Goal: Communication & Community: Answer question/provide support

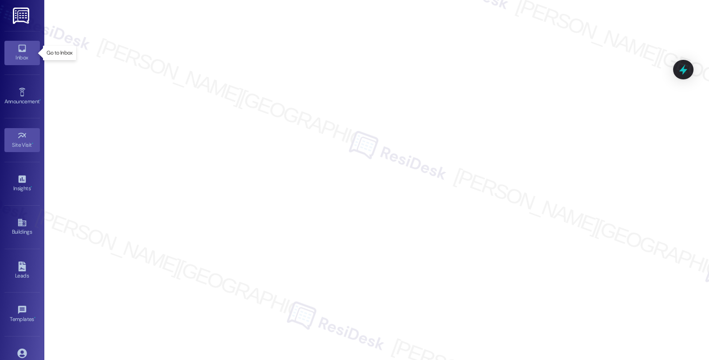
click at [24, 51] on icon at bounding box center [22, 48] width 10 height 10
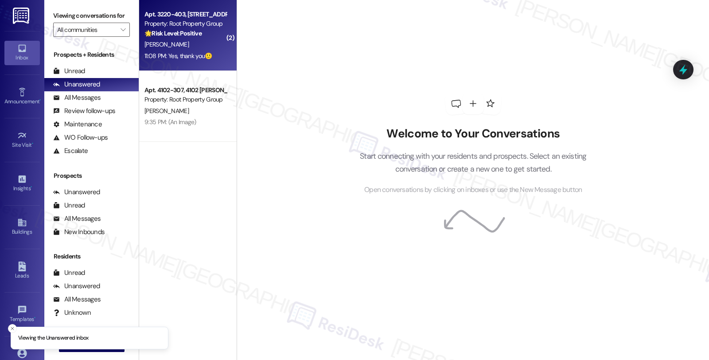
click at [207, 36] on div "🌟 Risk Level: Positive The message exchange indicates positive resident engagem…" at bounding box center [185, 33] width 82 height 9
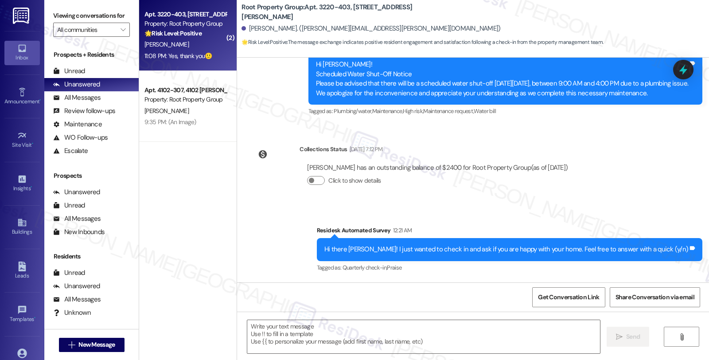
type textarea "Fetching suggested responses. Please feel free to read through the conversation…"
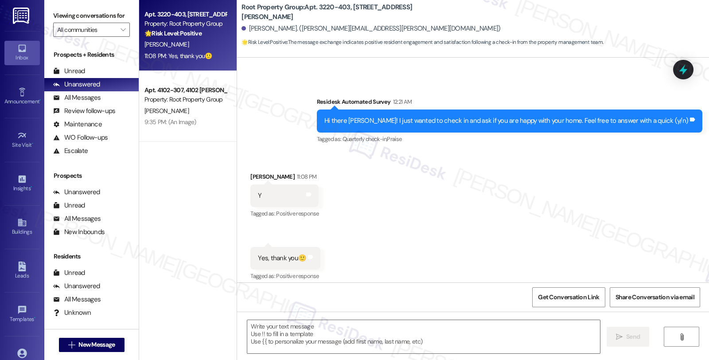
scroll to position [335, 0]
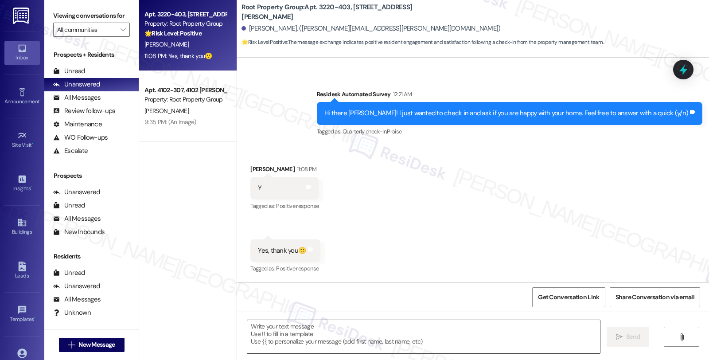
click at [333, 337] on textarea at bounding box center [423, 336] width 353 height 33
click at [85, 102] on div "All Messages" at bounding box center [76, 97] width 47 height 9
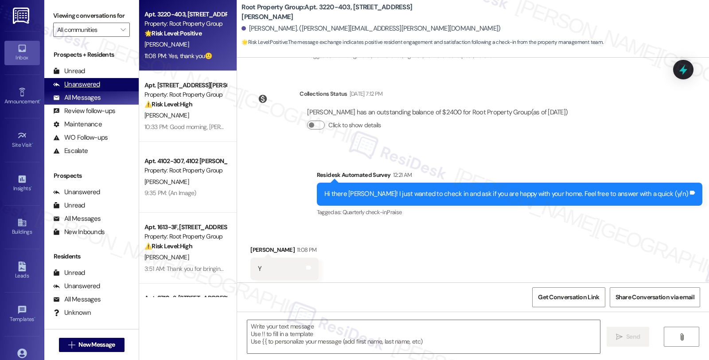
type textarea "Fetching suggested responses. Please feel free to read through the conversation…"
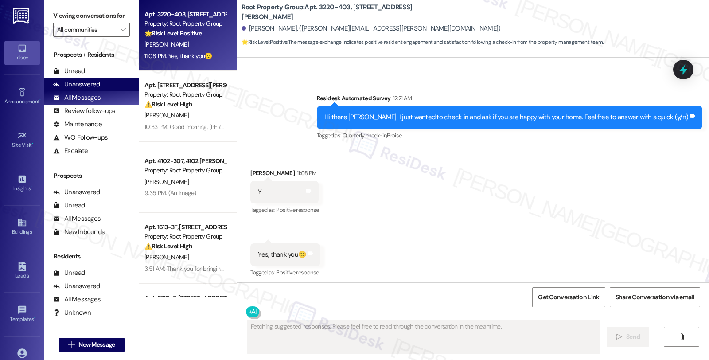
scroll to position [334, 0]
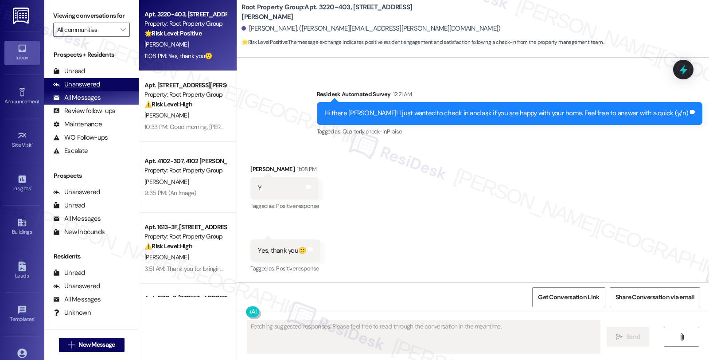
click at [90, 89] on div "Unanswered" at bounding box center [76, 84] width 47 height 9
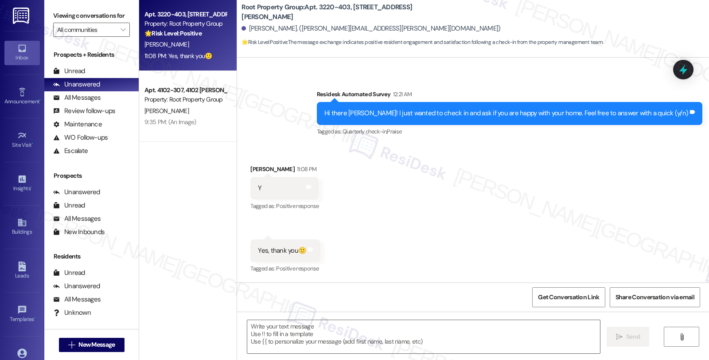
scroll to position [335, 0]
click at [340, 330] on textarea at bounding box center [423, 336] width 353 height 33
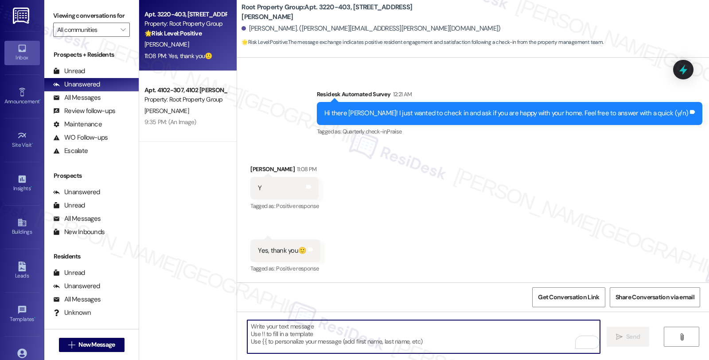
click at [318, 334] on textarea "To enrich screen reader interactions, please activate Accessibility in Grammarl…" at bounding box center [423, 336] width 353 height 33
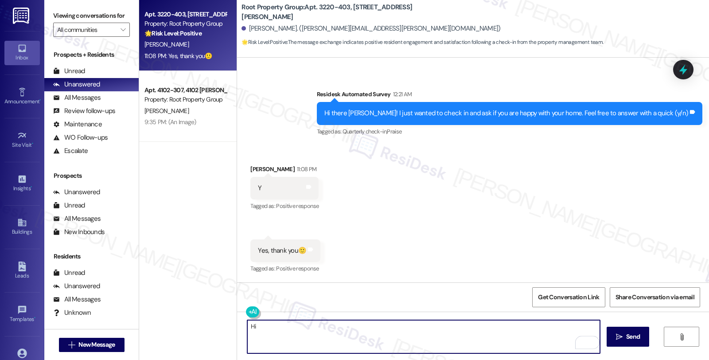
drag, startPoint x: 277, startPoint y: 324, endPoint x: 204, endPoint y: 324, distance: 72.7
click at [204, 324] on div "Apt. 3220-403, [STREET_ADDRESS][PERSON_NAME] Property: Root Property Group 🌟 Ri…" at bounding box center [424, 180] width 570 height 360
click at [252, 165] on div "[PERSON_NAME] 11:08 PM" at bounding box center [284, 170] width 68 height 12
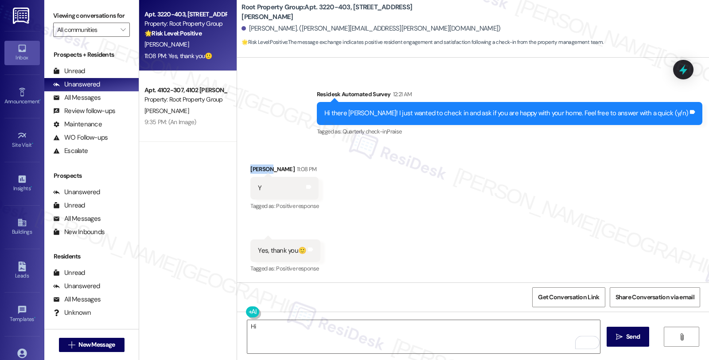
click at [252, 165] on div "[PERSON_NAME] 11:08 PM" at bounding box center [284, 170] width 68 height 12
copy div "[PERSON_NAME]"
click at [255, 327] on textarea "Hi" at bounding box center [423, 336] width 353 height 33
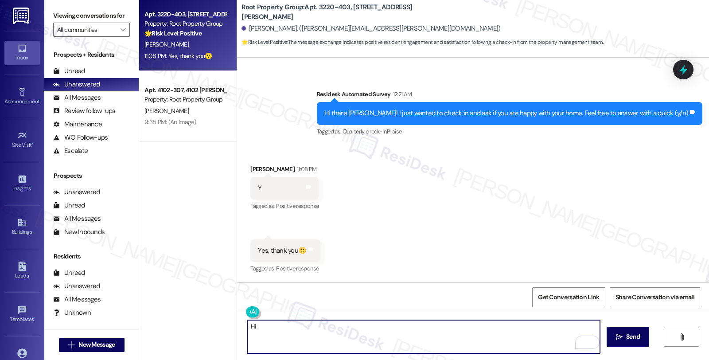
paste textarea "[PERSON_NAME]"
click at [396, 326] on textarea "Hi [PERSON_NAME], I'm glad to hear you're happy with your home." at bounding box center [423, 336] width 353 height 33
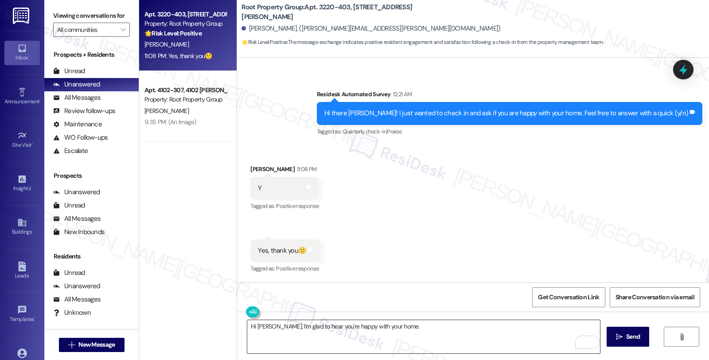
click at [432, 340] on textarea "Hi [PERSON_NAME], I'm glad to hear you're happy with your home." at bounding box center [423, 336] width 353 height 33
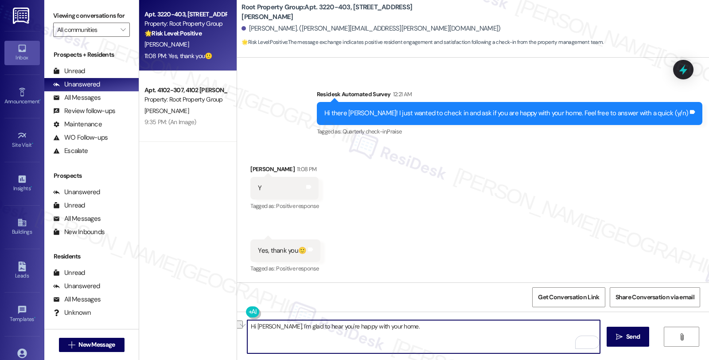
drag, startPoint x: 397, startPoint y: 321, endPoint x: 213, endPoint y: 320, distance: 183.9
click at [213, 320] on div "Apt. 3220-403, [STREET_ADDRESS][PERSON_NAME] Property: Root Property Group 🌟 Ri…" at bounding box center [424, 180] width 570 height 360
paste textarea "I'm glad to hear you're happy in your home. I'd love to learn more about your l…"
type textarea "I'm glad to hear you're happy in your home. I'd love to learn more about your l…"
click at [626, 334] on span "Send" at bounding box center [633, 336] width 14 height 9
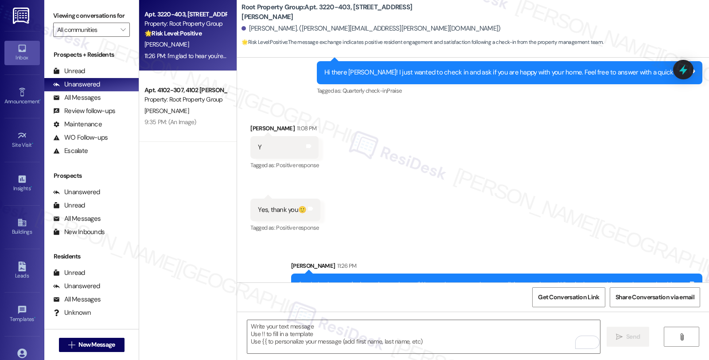
scroll to position [405, 0]
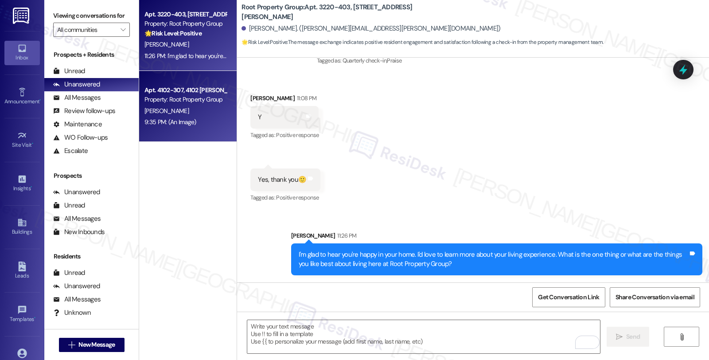
click at [189, 112] on div "[PERSON_NAME]" at bounding box center [186, 110] width 84 height 11
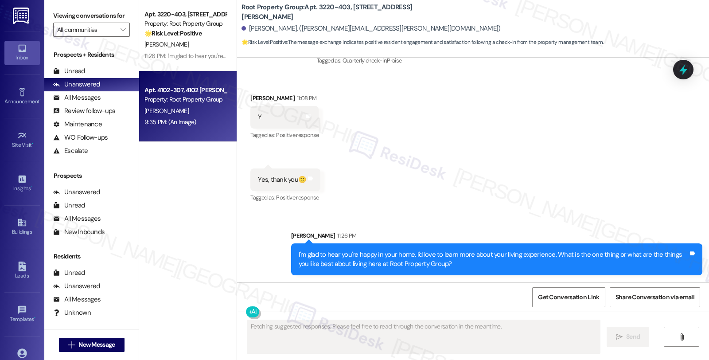
scroll to position [881, 0]
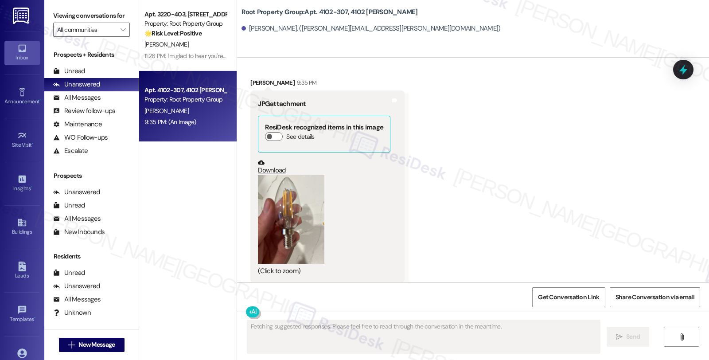
click at [292, 206] on button "Zoom image" at bounding box center [291, 219] width 66 height 89
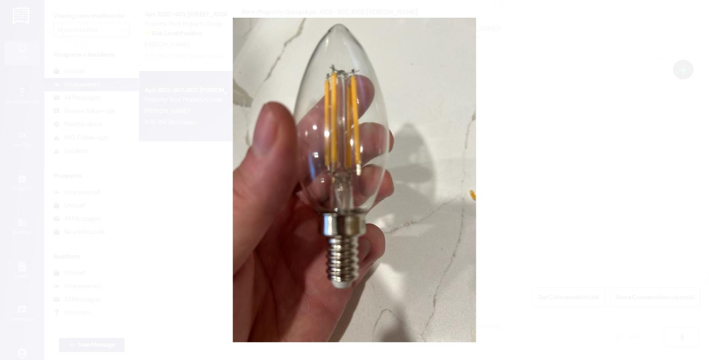
click at [553, 196] on button "Unzoom image" at bounding box center [354, 180] width 709 height 360
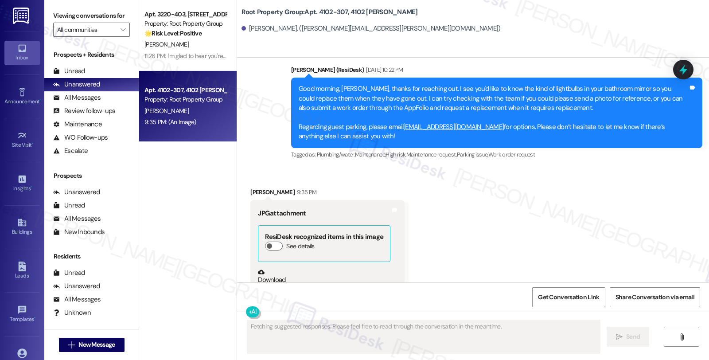
scroll to position [733, 0]
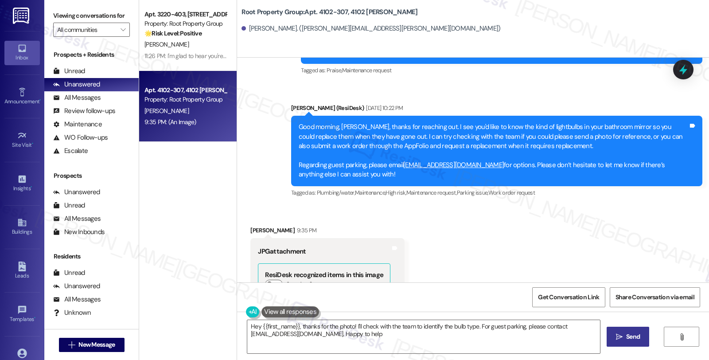
type textarea "Hey {{first_name}}, thanks for the photo! I'll check with the team to identify …"
